Goal: Navigation & Orientation: Find specific page/section

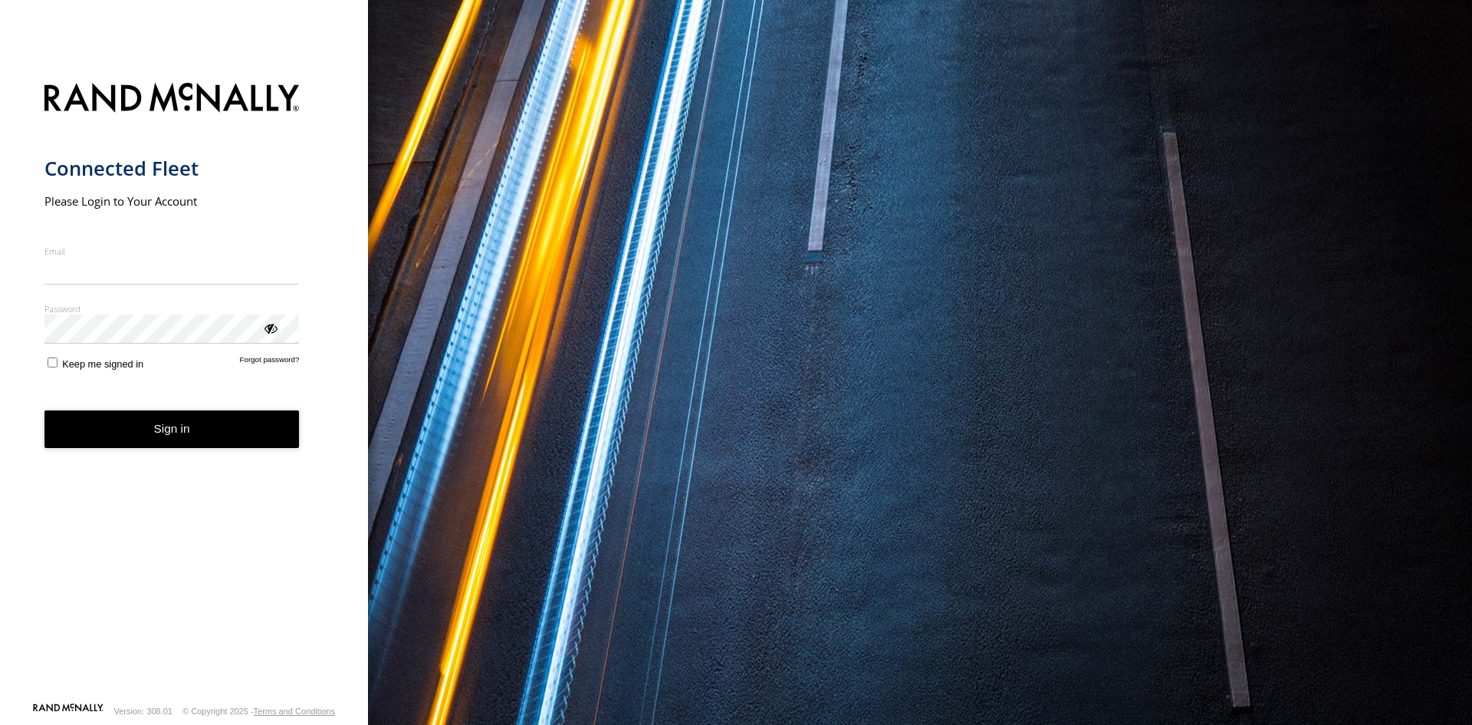
type input "**********"
click at [188, 443] on button "Sign in" at bounding box center [171, 429] width 255 height 38
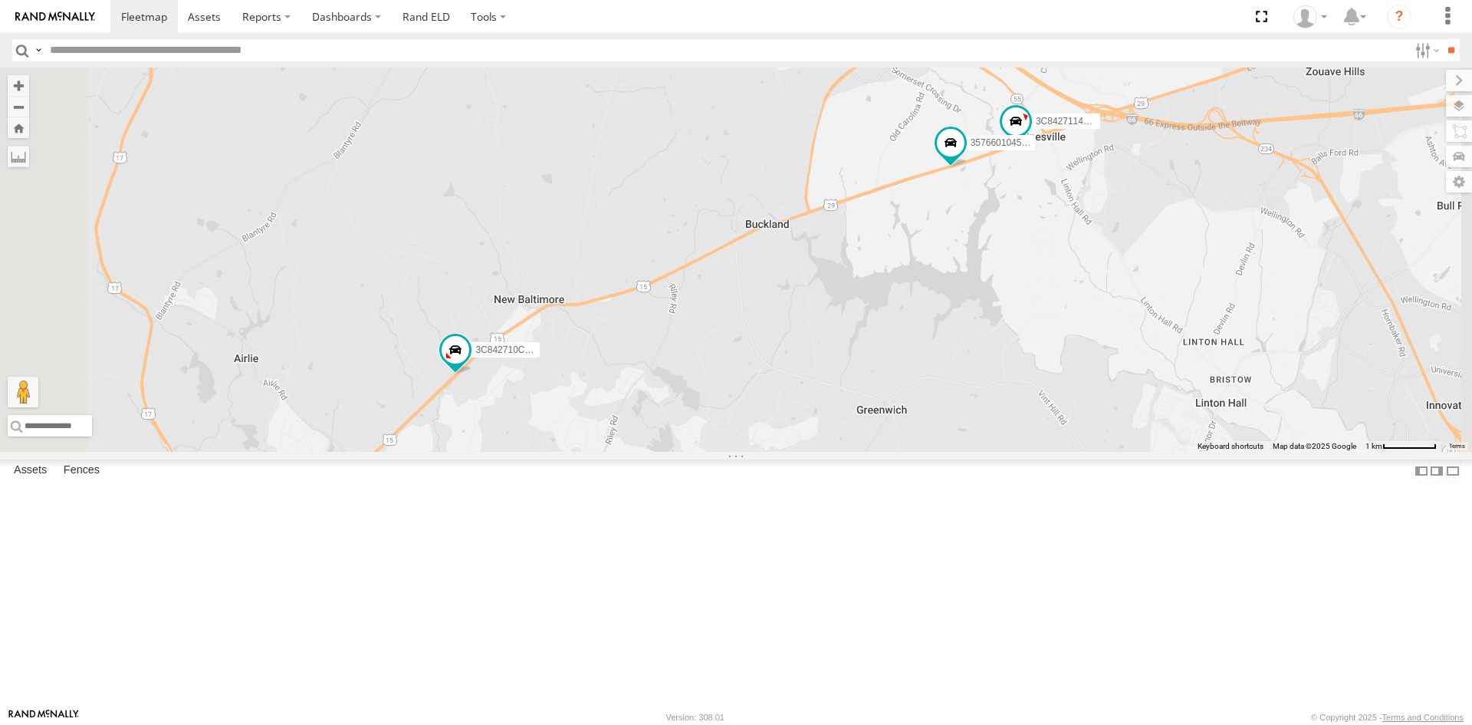
click at [0, 0] on link at bounding box center [0, 0] width 0 height 0
click at [1470, 104] on label at bounding box center [1444, 105] width 56 height 21
click at [0, 0] on span "Basemaps" at bounding box center [0, 0] width 0 height 0
click at [0, 0] on span "Satellite + Roadmap" at bounding box center [0, 0] width 0 height 0
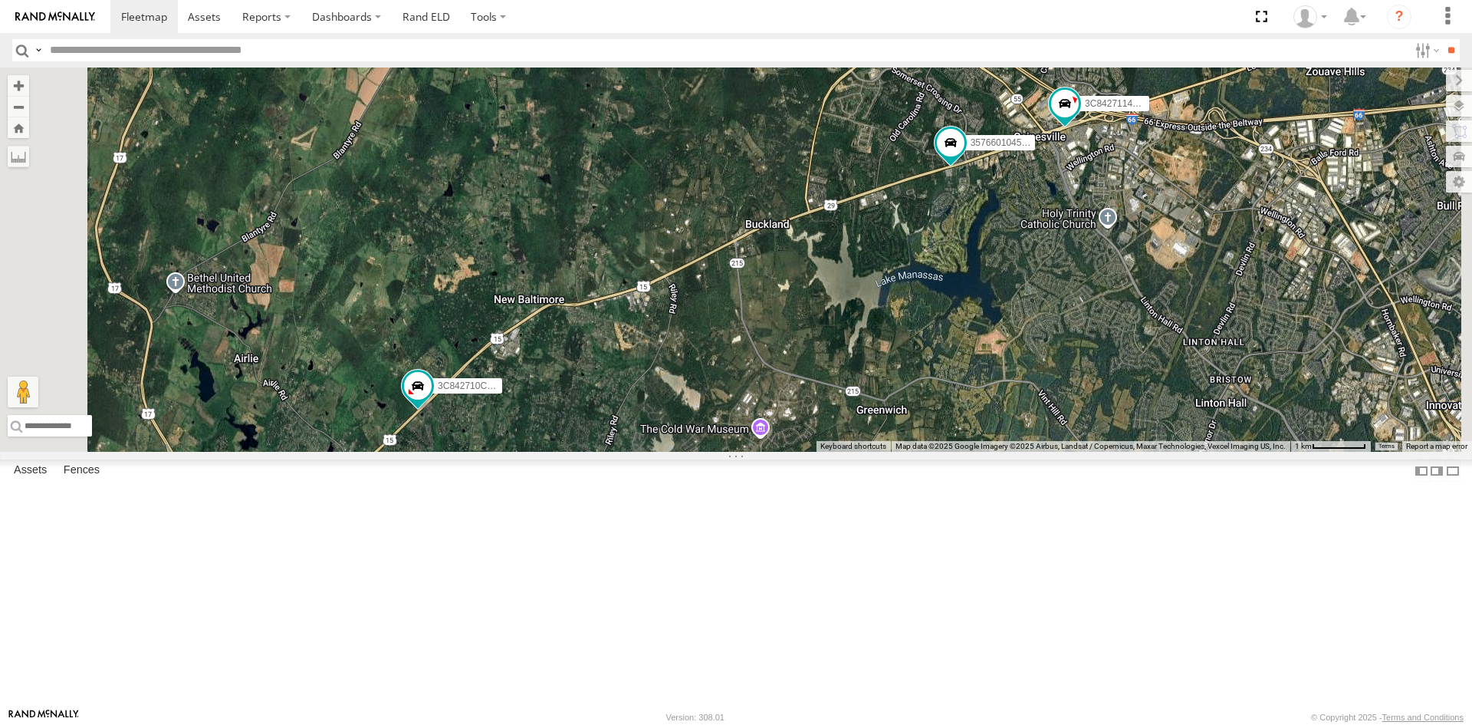
click at [1126, 192] on div "357660104512769 3C84271145B4 3C842710C56C" at bounding box center [736, 259] width 1472 height 384
click at [1244, 311] on div "357660104512769 3C84271145B4 3C842710C56C" at bounding box center [736, 259] width 1472 height 384
click at [1421, 80] on label at bounding box center [1446, 80] width 51 height 21
